Goal: Transaction & Acquisition: Download file/media

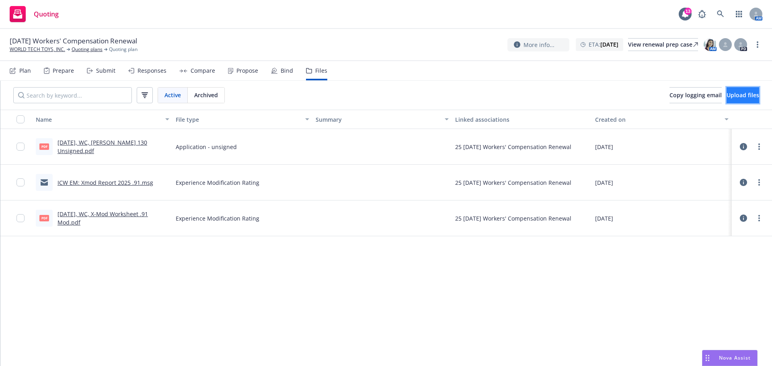
click at [727, 99] on span "Upload files" at bounding box center [743, 95] width 33 height 8
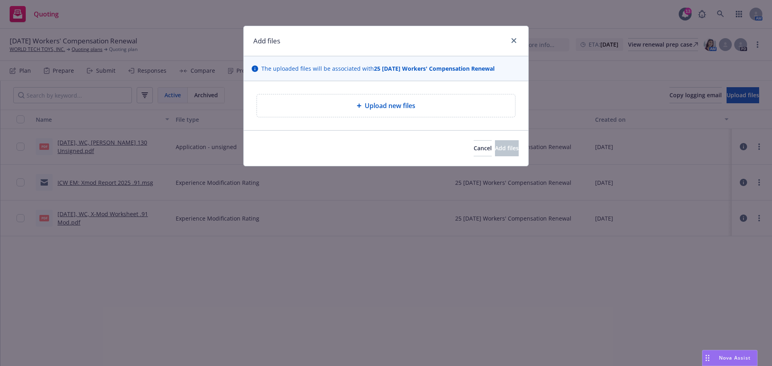
click at [395, 111] on span "Upload new files" at bounding box center [390, 106] width 51 height 10
type textarea "x"
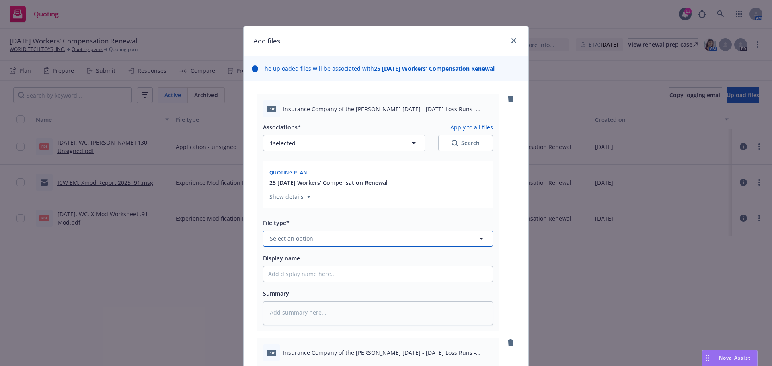
click at [339, 247] on button "Select an option" at bounding box center [378, 239] width 230 height 16
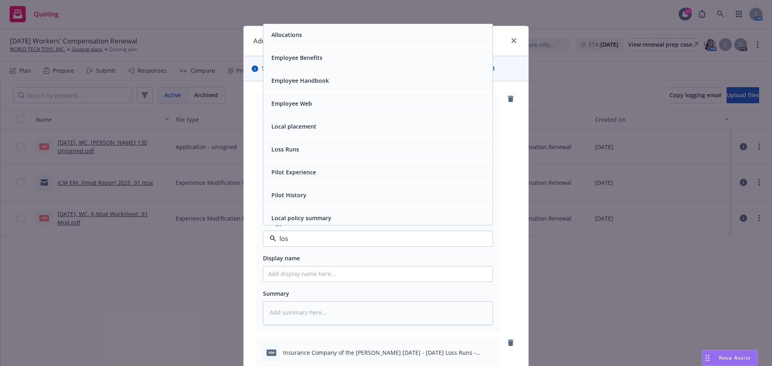
type input "loss"
click at [333, 41] on div "Loss Runs" at bounding box center [378, 35] width 220 height 12
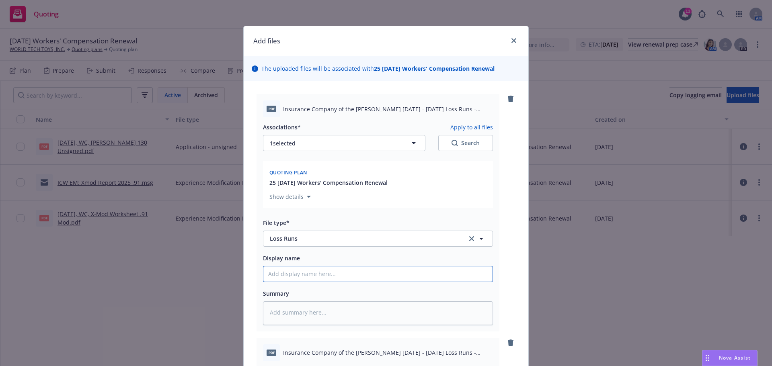
click at [287, 282] on input "Display name" at bounding box center [377, 274] width 229 height 15
type textarea "x"
type input "20"
type textarea "x"
type input "202"
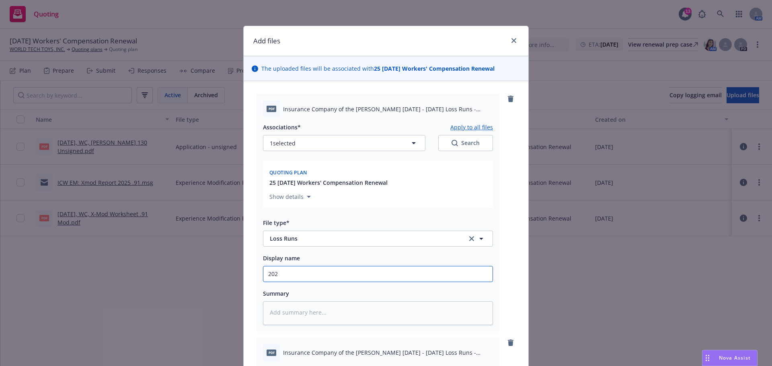
type textarea "x"
type input "2023"
type textarea "x"
type input "2023-"
type textarea "x"
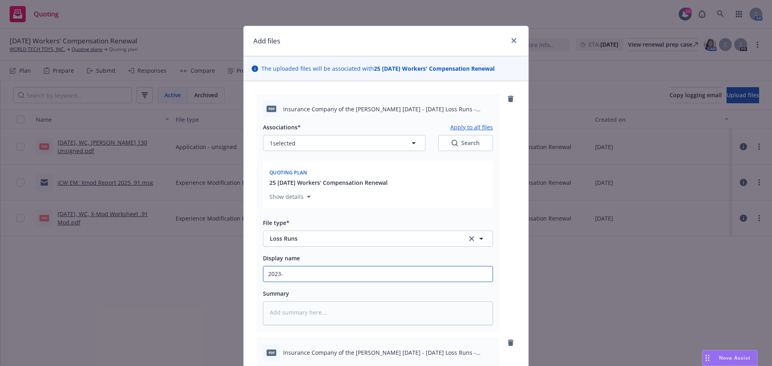
type input "2023-2"
type textarea "x"
type input "2023-20"
type textarea "x"
type input "2023-202"
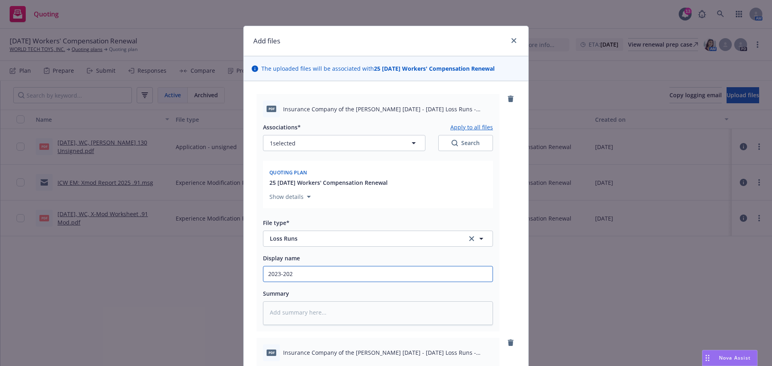
type textarea "x"
type input "2023-2024"
type textarea "x"
type input "2023-2024,"
type textarea "x"
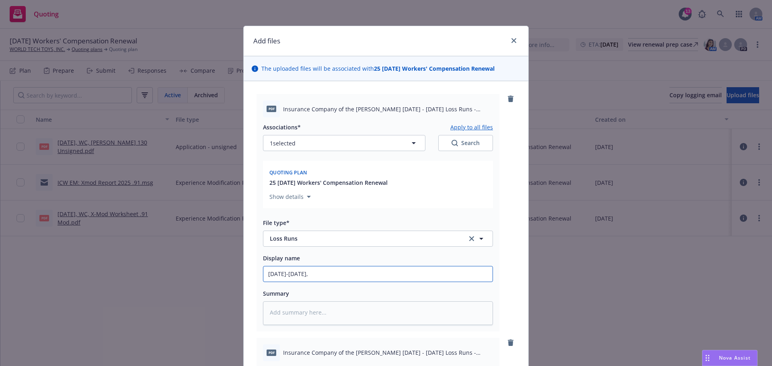
type input "2023-2024,"
type textarea "x"
type input "2023-2024, W"
type textarea "x"
type input "2023-2024, WC"
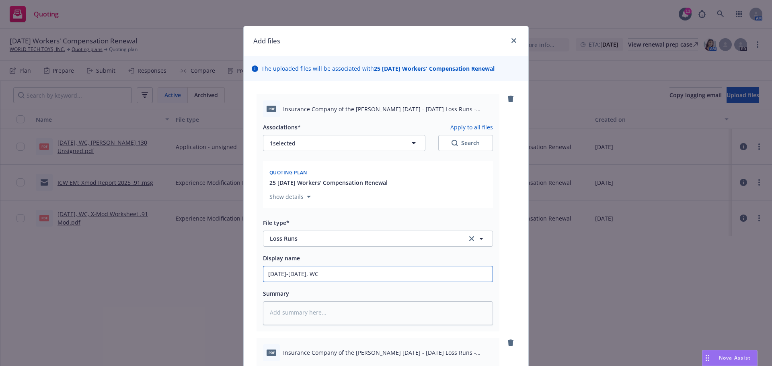
type textarea "x"
type input "2023-2024, WC,"
type textarea "x"
type input "2023-2024, WC,"
type textarea "x"
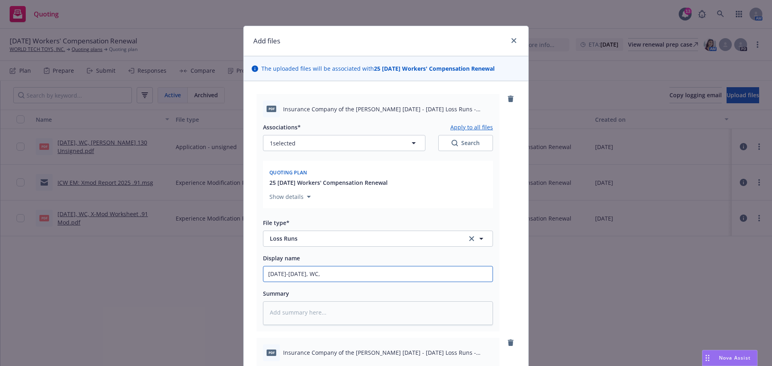
type input "2023-2024, WC, I"
type textarea "x"
type input "2023-2024, WC, IC"
type textarea "x"
type input "2023-2024, WC, ICW"
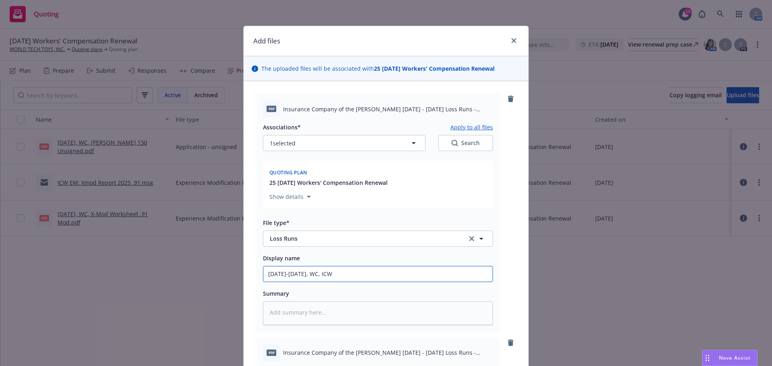
type textarea "x"
type input "2023-2024, WC, ICW,"
type textarea "x"
type input "2023-2024, WC, ICW,"
type textarea "x"
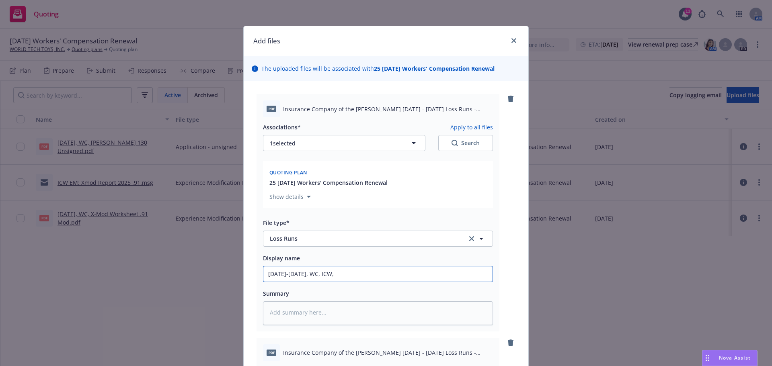
type input "2023-2024, WC, ICW, L"
type textarea "x"
type input "2023-2024, WC, ICW, Lo"
type textarea "x"
type input "2023-2024, WC, ICW, Los"
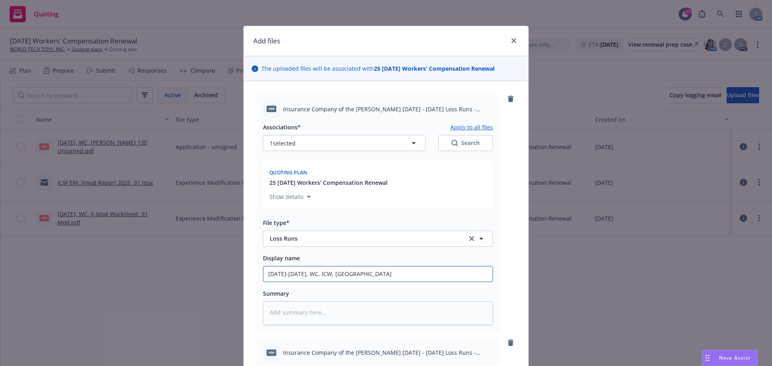
type textarea "x"
type input "2023-2024, WC, ICW, Loss"
type textarea "x"
type input "2023-2024, WC, ICW, Loss"
type textarea "x"
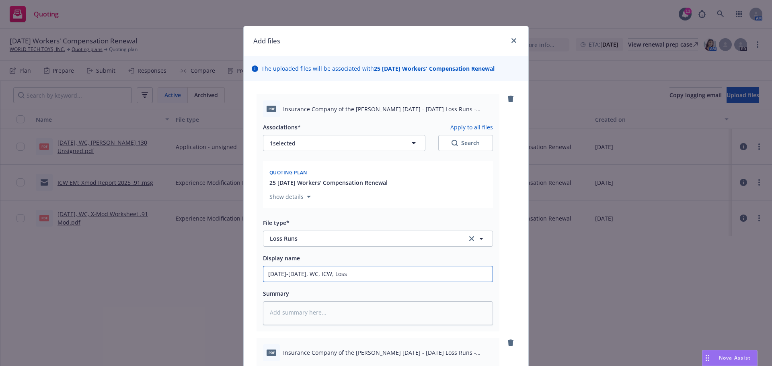
type input "2023-2024, WC, ICW, Loss R"
type textarea "x"
type input "2023-2024, WC, ICW, Loss Ru"
type textarea "x"
type input "2023-2024, WC, ICW, Loss Run"
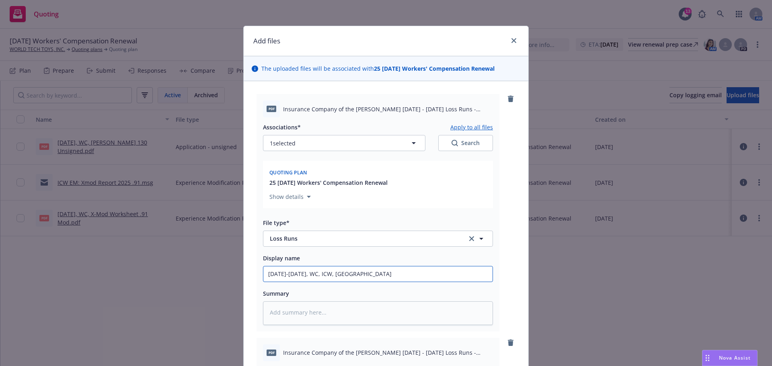
type textarea "x"
type input "2023-2024, WC, ICW, Loss Runs"
type textarea "x"
type input "2023-2024, WC, ICW, Loss Runs"
type textarea "x"
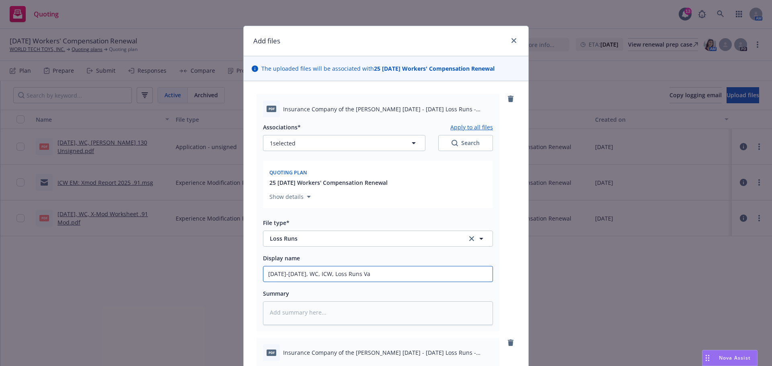
type input "2023-2024, WC, ICW, Loss Runs Vas"
type textarea "x"
type input "2023-2024, WC, ICW, Loss Runs Vasl"
type textarea "x"
type input "2023-2024, WC, ICW, Loss Runs Vaslu"
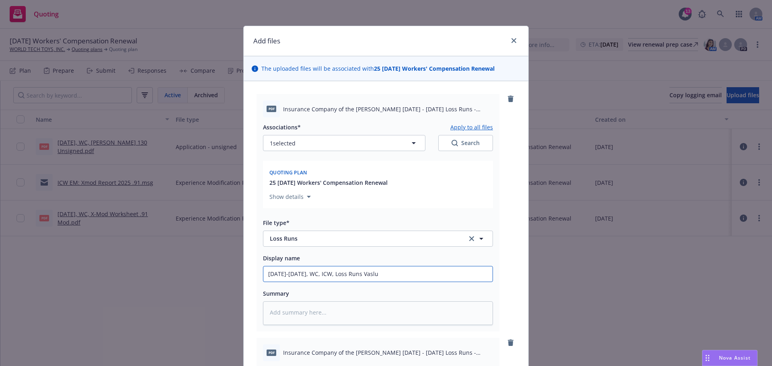
type textarea "x"
type input "2023-2024, WC, ICW, Loss Runs Vaslue"
type textarea "x"
type input "2023-2024, WC, ICW, Loss Runs Vaslues"
type textarea "x"
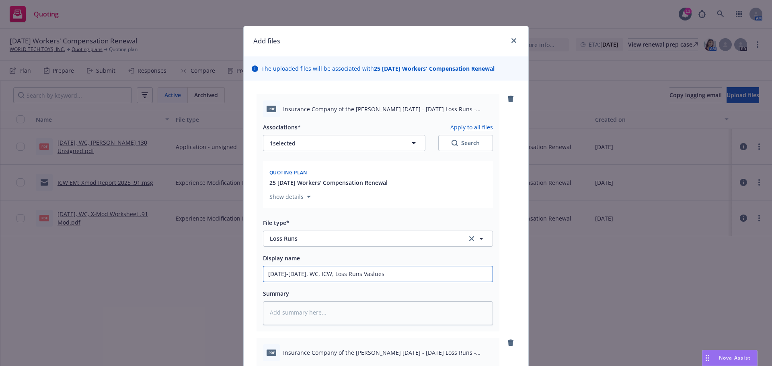
type input "2023-2024, WC, ICW, Loss Runs Vaslues"
type textarea "x"
type input "2023-2024, WC, ICW, Loss Runs Vaslues"
type textarea "x"
type input "2023-2024, WC, ICW, Loss Runs Vaslue"
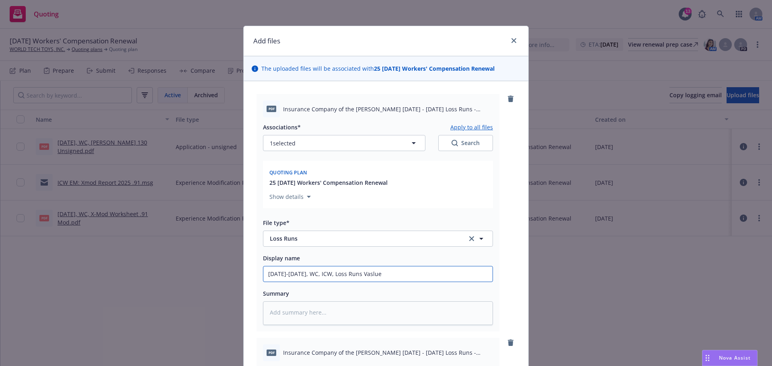
type textarea "x"
type input "2023-2024, WC, ICW, Loss Runs Vaslued"
type textarea "x"
type input "2023-2024, WC, ICW, Loss Runs Vaslued"
click at [486, 113] on span "Insurance Company of the West WC 2023 - 2024 Loss Runs - Valued 2025-08-18.pdf" at bounding box center [388, 109] width 210 height 8
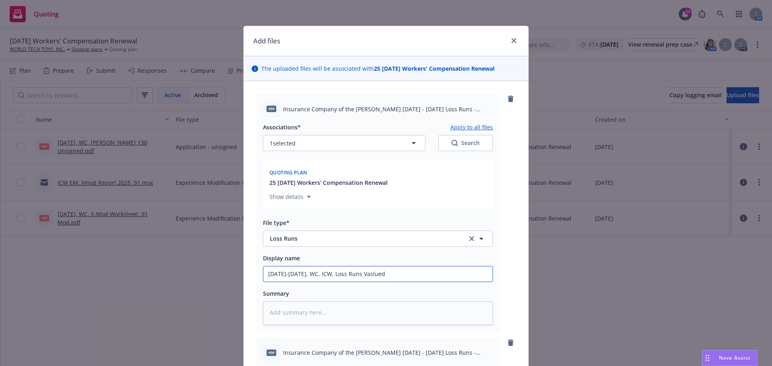
click at [395, 282] on input "2023-2024, WC, ICW, Loss Runs Vaslued" at bounding box center [377, 274] width 229 height 15
type textarea "x"
type input "2023-2024, WC, ICW, Loss Runs Valued"
type textarea "x"
type input "2023-2024, WC, ICW, Loss Runs Valued 0"
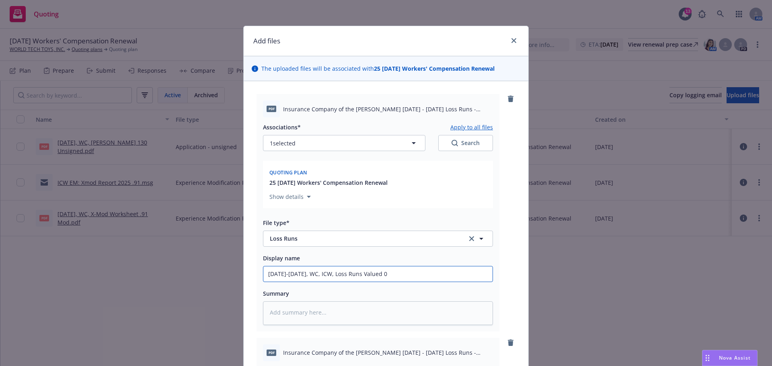
type textarea "x"
type input "2023-2024, WC, ICW, Loss Runs Valued 08"
type textarea "x"
type input "2023-2024, WC, ICW, Loss Runs Valued 08."
type textarea "x"
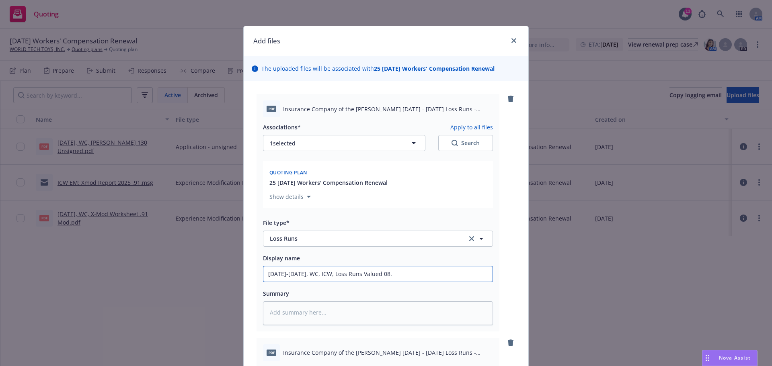
type input "2023-2024, WC, ICW, Loss Runs Valued 08.1"
type textarea "x"
type input "2023-2024, WC, ICW, Loss Runs Valued 08.18"
type textarea "x"
type input "2023-2024, WC, ICW, Loss Runs Valued 08.18."
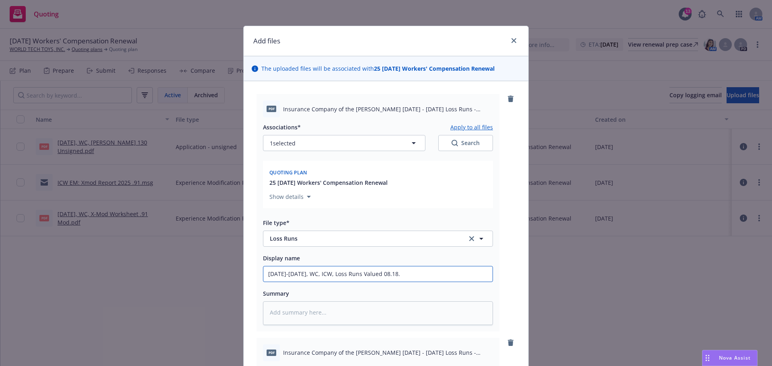
type textarea "x"
type input "2023-2024, WC, ICW, Loss Runs Valued 08.18.2"
type textarea "x"
type input "2023-2024, WC, ICW, Loss Runs Valued 08.18.20"
type textarea "x"
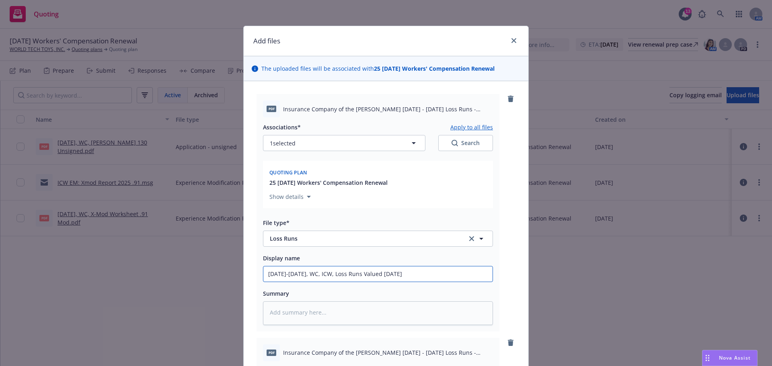
type input "2023-2024, WC, ICW, Loss Runs Valued 08.18.202"
type textarea "x"
drag, startPoint x: 408, startPoint y: 303, endPoint x: 164, endPoint y: 287, distance: 244.7
click at [164, 287] on div "Add files The uploaded files will be associated with 25 11/01/25 Workers' Compe…" at bounding box center [386, 183] width 772 height 366
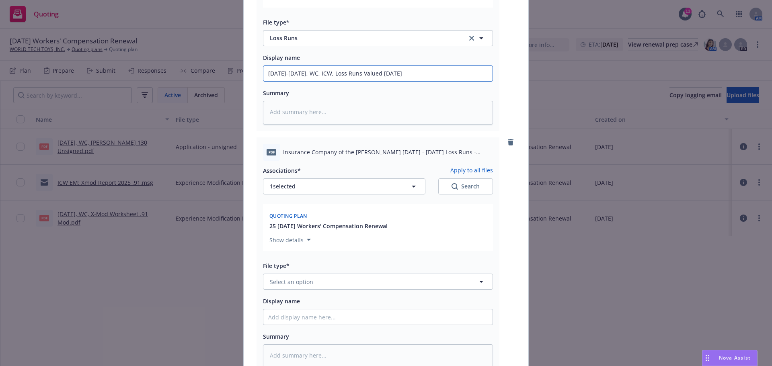
scroll to position [201, 0]
type input "2023-2024, WC, ICW, Loss Runs Valued 08.18.2025"
click at [299, 286] on span "Select an option" at bounding box center [291, 282] width 43 height 8
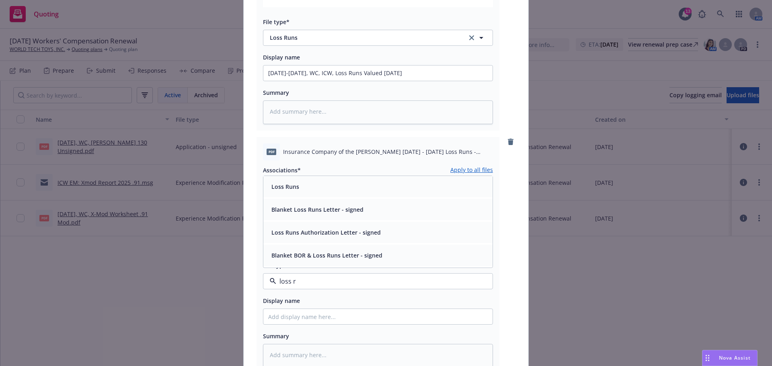
type input "loss r"
click at [292, 190] on span "1 selected" at bounding box center [283, 186] width 26 height 8
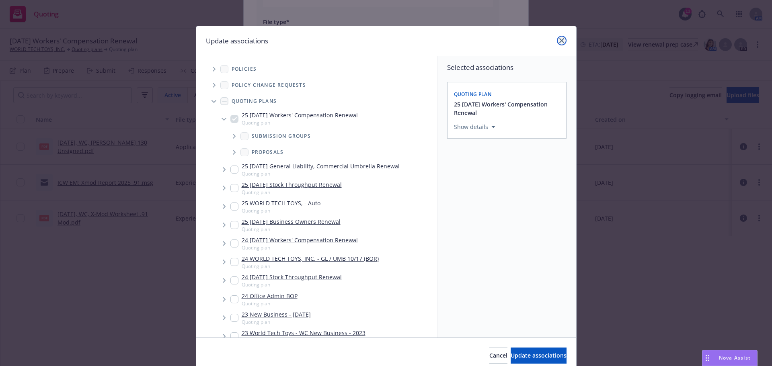
click at [560, 39] on icon "close" at bounding box center [562, 40] width 5 height 5
type textarea "x"
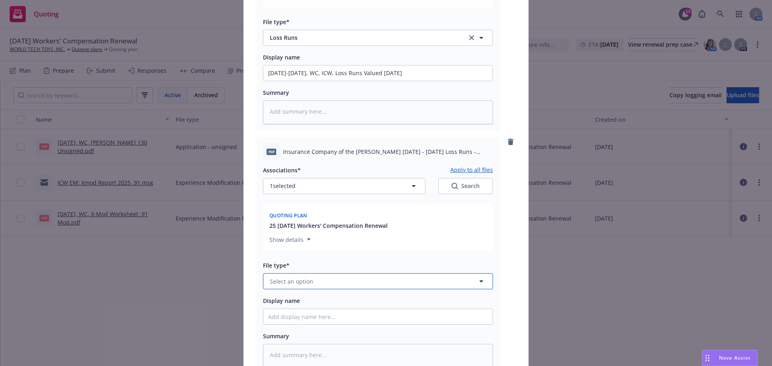
click at [298, 286] on span "Select an option" at bounding box center [291, 282] width 43 height 8
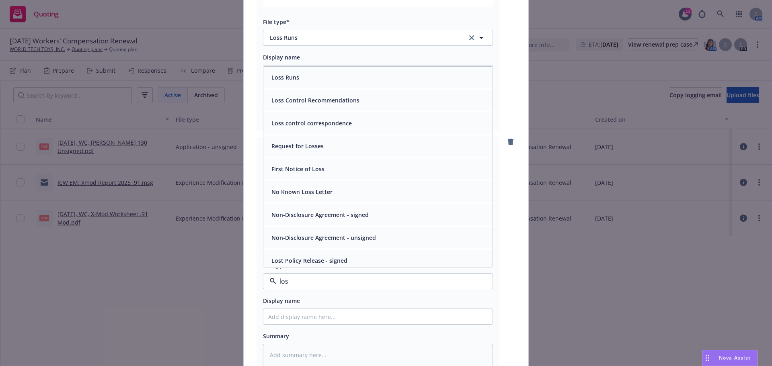
type input "loss"
click at [312, 83] on div "Loss Runs" at bounding box center [378, 78] width 220 height 12
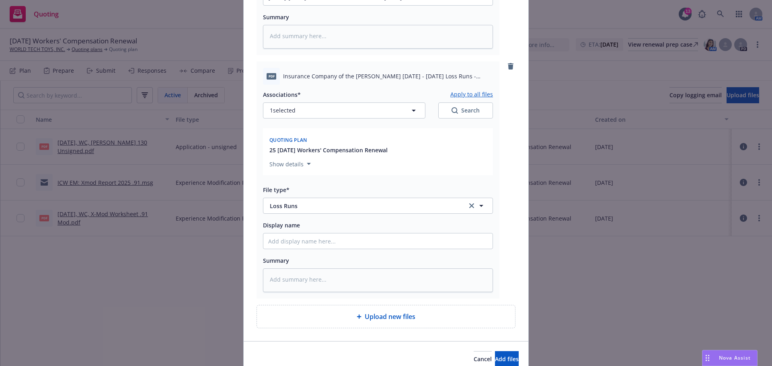
scroll to position [335, 0]
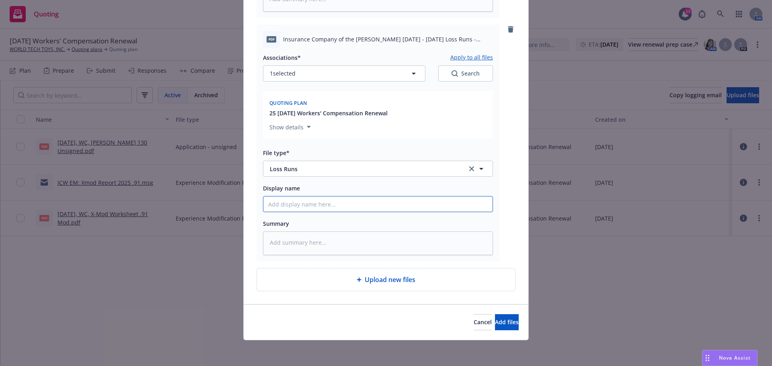
paste input "2023-2024, WC, ICW, Loss Runs Valued 08.18.2025"
type textarea "x"
type input "2023-2024, WC, ICW, Loss Runs Valued 08.18.2025"
drag, startPoint x: 281, startPoint y: 233, endPoint x: 283, endPoint y: 225, distance: 7.9
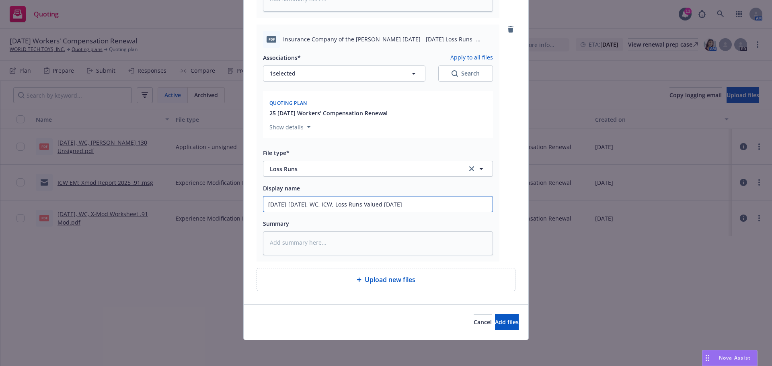
type textarea "x"
type input "202-2024, WC, ICW, Loss Runs Valued 08.18.2025"
type textarea "x"
type input "2024-2024, WC, ICW, Loss Runs Valued 08.18.2025"
type textarea "x"
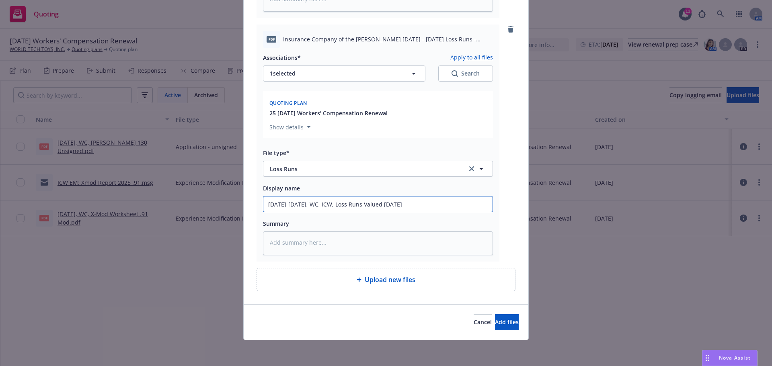
type input "2024-202, WC, ICW, Loss Runs Valued 08.18.2025"
type textarea "x"
type input "2024-2025, WC, ICW, Loss Runs Valued 08.18.2025"
click at [495, 319] on span "Add files" at bounding box center [507, 323] width 24 height 8
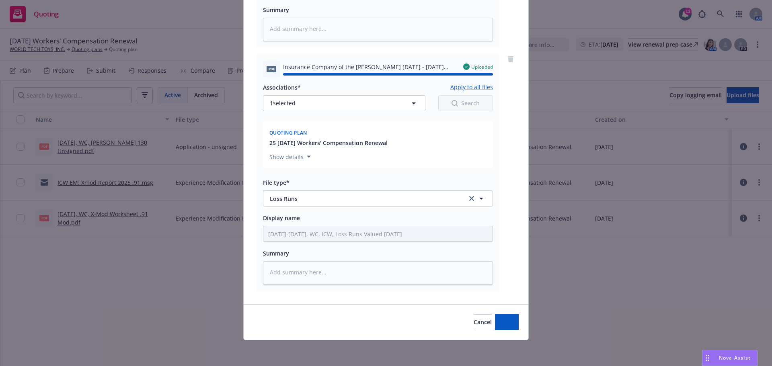
type textarea "x"
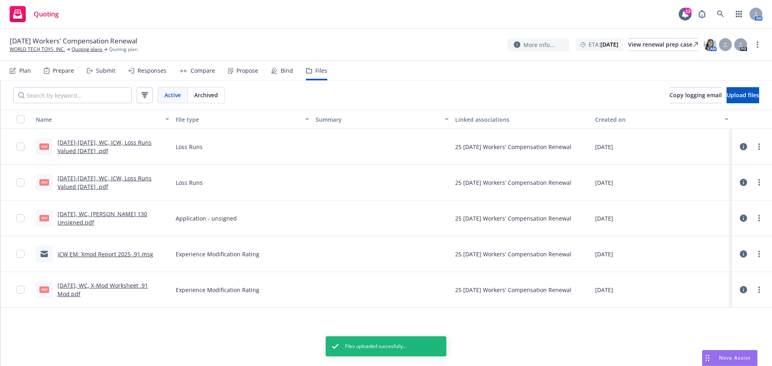
click at [28, 13] on div "Quoting" at bounding box center [34, 14] width 49 height 16
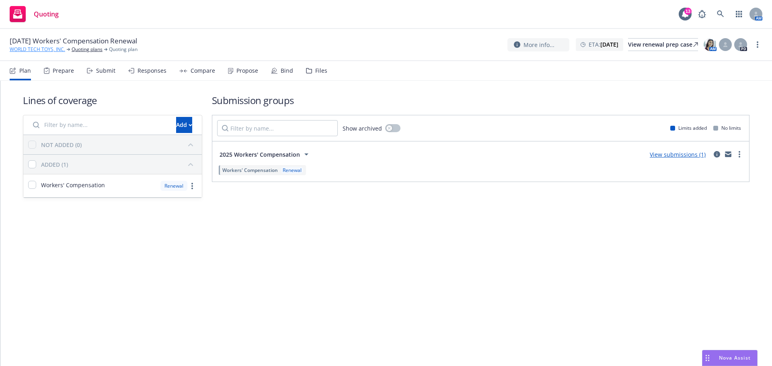
click at [22, 50] on link "WORLD TECH TOYS, INC." at bounding box center [38, 49] width 56 height 7
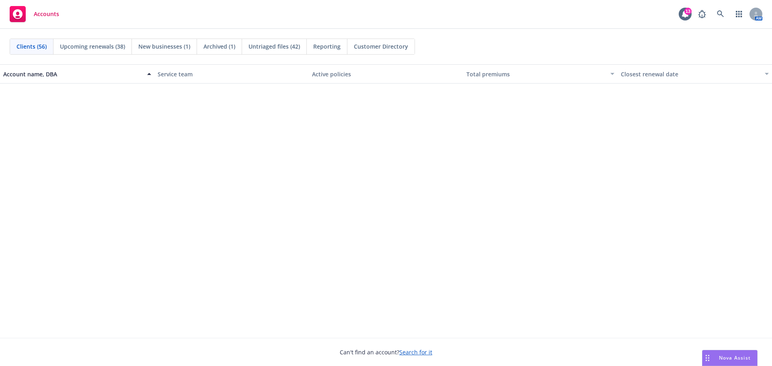
scroll to position [1551, 0]
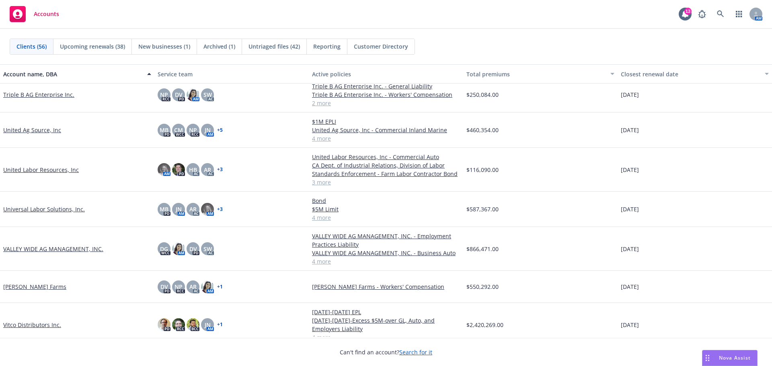
click at [33, 253] on link "VALLEY WIDE AG MANAGEMENT, INC." at bounding box center [53, 249] width 100 height 8
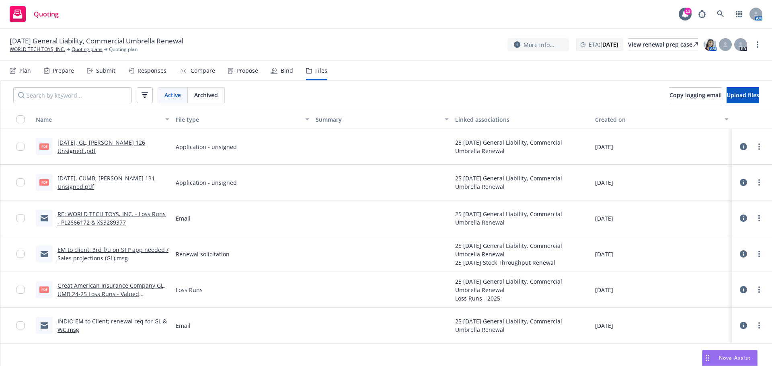
click at [279, 299] on div "Loss Runs" at bounding box center [243, 290] width 140 height 36
click at [91, 304] on link "Great American Insurance Company GL, UMB 24-25 Loss Runs - Valued [DATE].pdf" at bounding box center [112, 294] width 108 height 25
click at [93, 191] on link "10.17.2025, CUMB, Acord 131 Unsigned.pdf" at bounding box center [106, 183] width 97 height 16
click at [85, 226] on link "RE: WORLD TECH TOYS, INC. - Loss Runs - PL2666172 & XS3289377" at bounding box center [112, 218] width 108 height 16
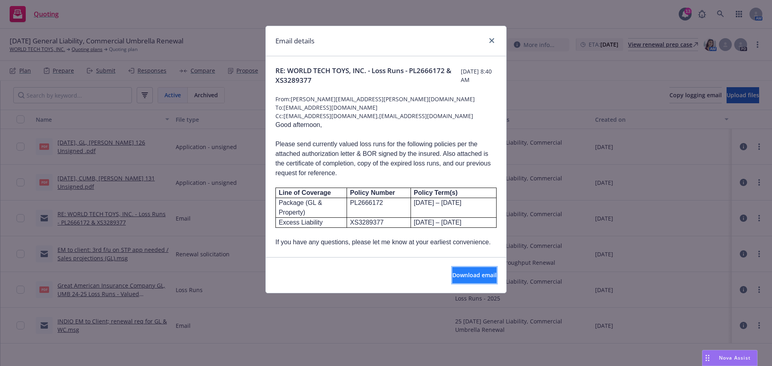
click at [460, 279] on span "Download email" at bounding box center [475, 276] width 44 height 8
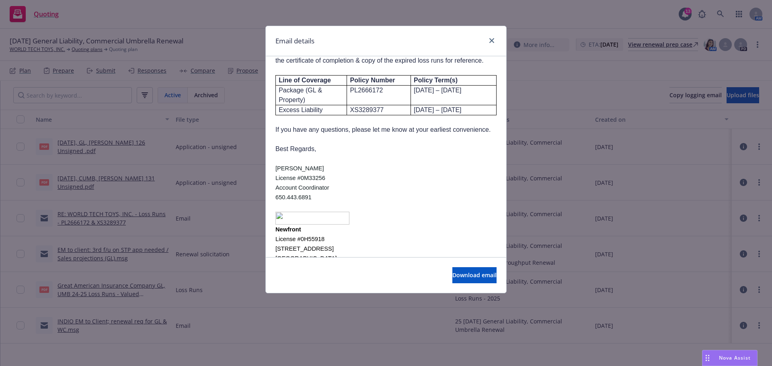
scroll to position [573, 0]
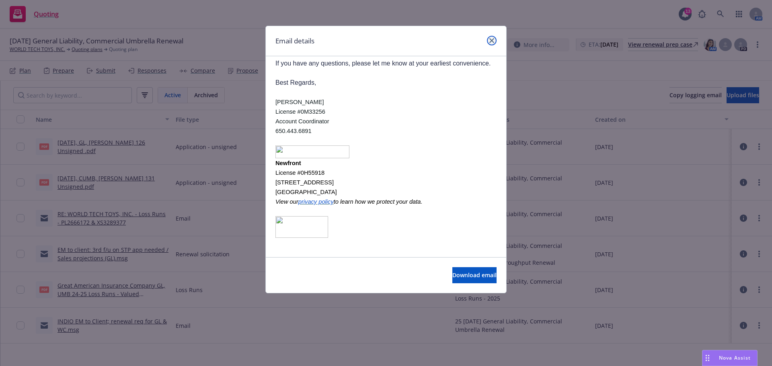
click at [490, 42] on icon "close" at bounding box center [492, 40] width 5 height 5
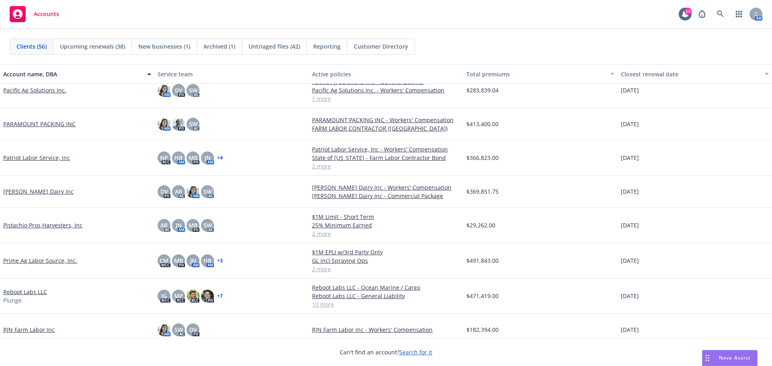
scroll to position [1140, 0]
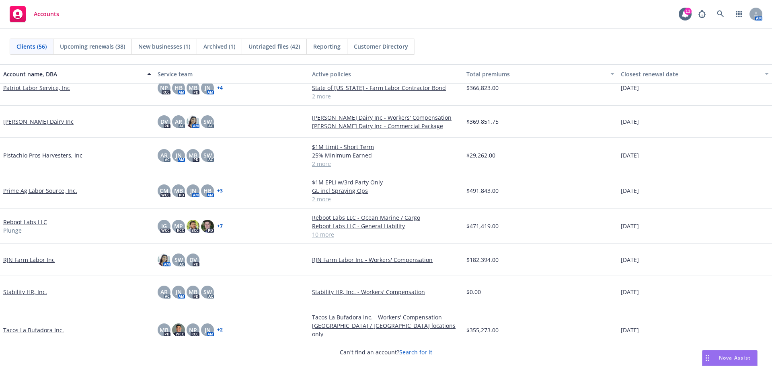
click at [28, 226] on link "Reboot Labs LLC" at bounding box center [25, 222] width 44 height 8
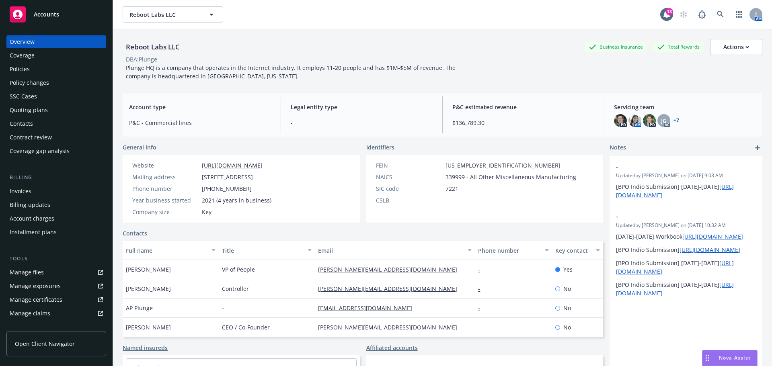
click at [31, 116] on div "Quoting plans" at bounding box center [29, 110] width 38 height 13
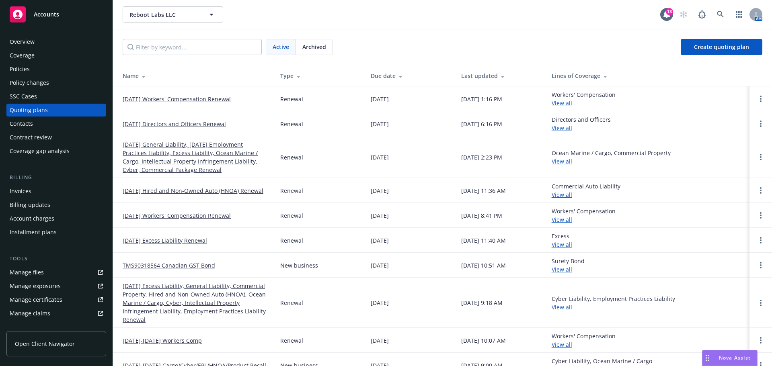
click at [168, 103] on link "[DATE] Workers' Compensation Renewal" at bounding box center [177, 99] width 108 height 8
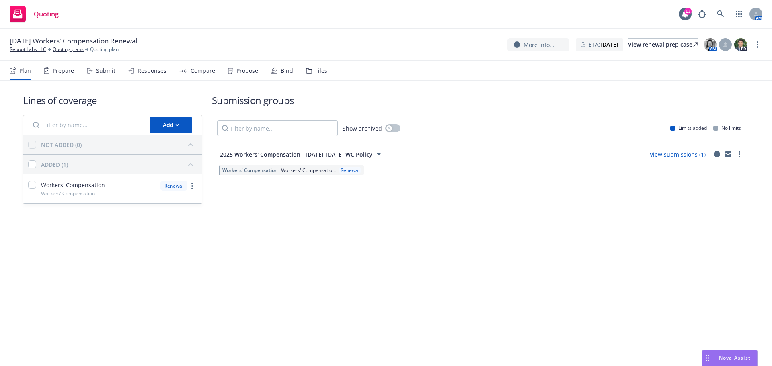
click at [327, 74] on div "Files" at bounding box center [321, 71] width 12 height 6
